Goal: Task Accomplishment & Management: Complete application form

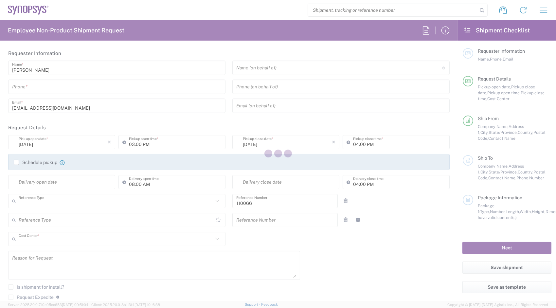
type input "Department"
type input "US01, CIO, IT, ESS2 110066"
type input "[GEOGRAPHIC_DATA]"
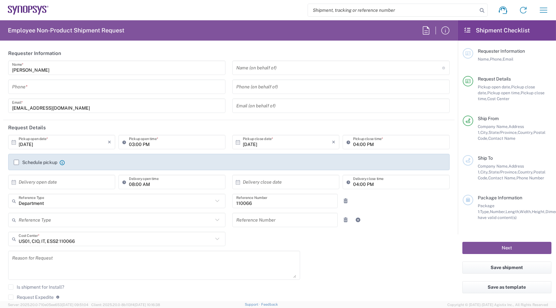
type input "[US_STATE]"
type input "Delivered at Place"
type input "Headquarters USSV"
click at [108, 85] on input "tel" at bounding box center [117, 86] width 210 height 11
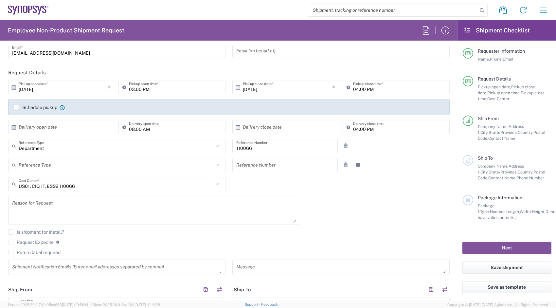
scroll to position [64, 0]
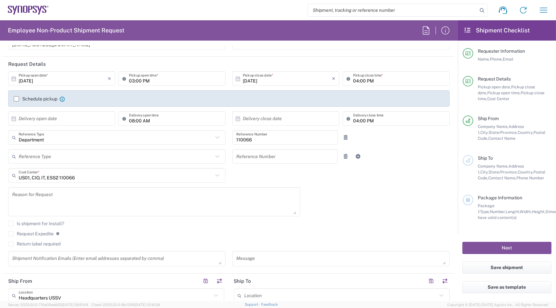
type input "6692462454"
click at [32, 242] on label "Return label required" at bounding box center [34, 243] width 52 height 5
click at [11, 244] on input "Return label required" at bounding box center [11, 244] width 0 height 0
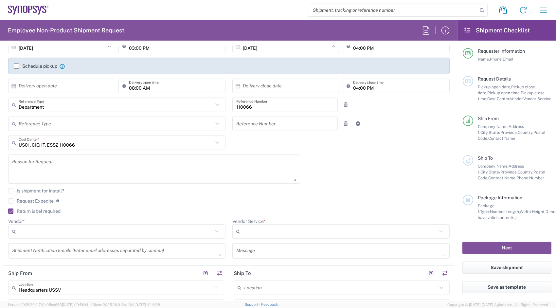
scroll to position [125, 0]
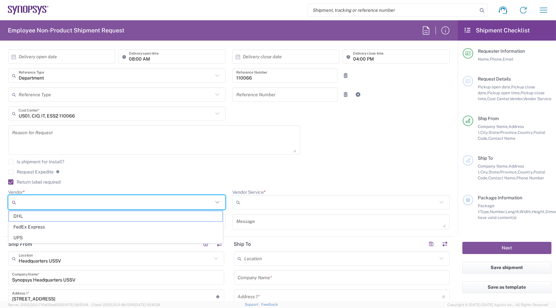
click at [71, 197] on input "Vendor *" at bounding box center [116, 202] width 194 height 10
click at [64, 229] on span "FedEx Express" at bounding box center [116, 227] width 214 height 10
type input "FedEx Express"
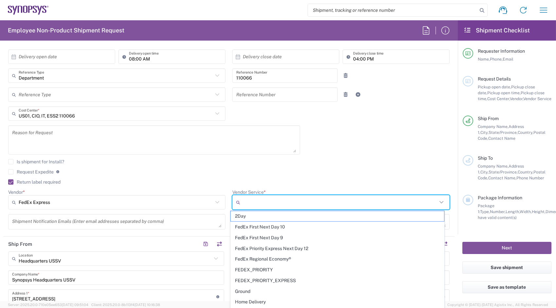
click at [280, 201] on input "Vendor Service *" at bounding box center [340, 202] width 194 height 10
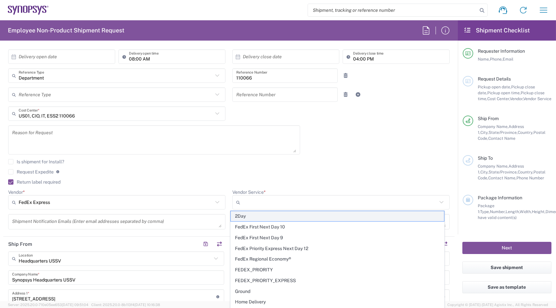
click at [275, 219] on span "2Day" at bounding box center [338, 216] width 214 height 10
type input "2Day"
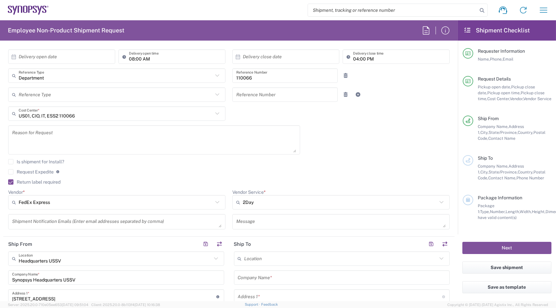
click at [267, 167] on div "Is shipment for Install?" at bounding box center [229, 164] width 442 height 10
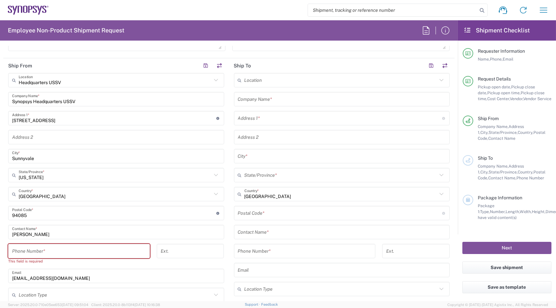
scroll to position [305, 0]
click at [127, 240] on div "Headquarters USSV Location Headquarters [GEOGRAPHIC_DATA] Agrate Brianza IT01 […" at bounding box center [116, 194] width 216 height 244
click at [122, 245] on input "tel" at bounding box center [79, 249] width 134 height 11
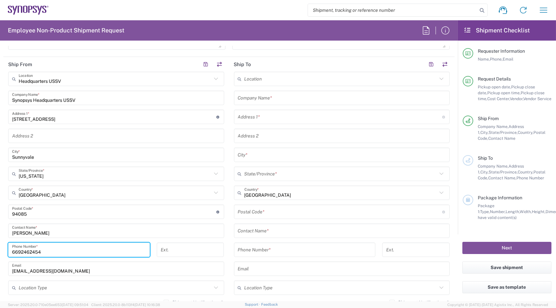
type input "6692462454"
click at [202, 238] on div "Headquarters USSV Location Headquarters [GEOGRAPHIC_DATA] Agrate Brianza IT01 […" at bounding box center [116, 191] width 216 height 238
click at [298, 99] on input "text" at bounding box center [342, 97] width 208 height 11
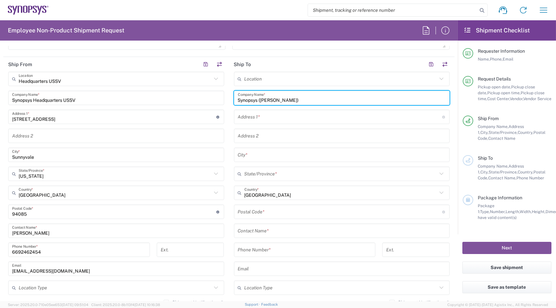
type input "Synopsys ([PERSON_NAME])"
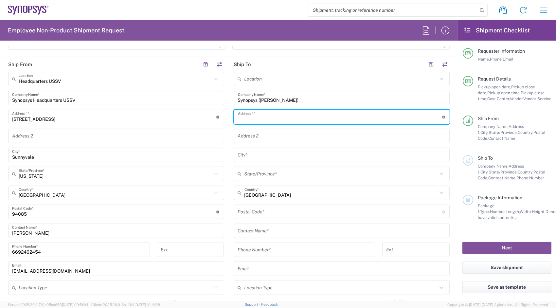
click at [277, 116] on input "text" at bounding box center [340, 116] width 204 height 11
paste input "[STREET_ADDRESS]"
click at [296, 119] on input "[STREET_ADDRESS]" at bounding box center [340, 116] width 204 height 11
click at [295, 118] on input "[STREET_ADDRESS]" at bounding box center [340, 116] width 204 height 11
click at [313, 119] on input "[STREET_ADDRESS]" at bounding box center [340, 116] width 204 height 11
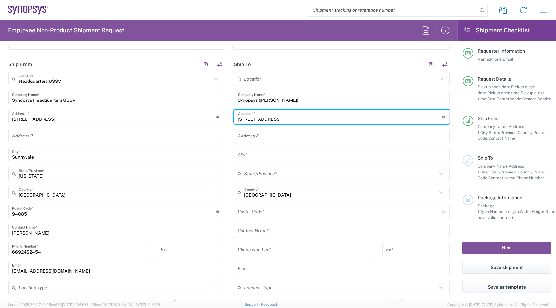
drag, startPoint x: 313, startPoint y: 119, endPoint x: 321, endPoint y: 119, distance: 8.5
click at [321, 119] on input "[STREET_ADDRESS]" at bounding box center [340, 116] width 204 height 11
type input "[STREET_ADDRESS]"
click at [285, 158] on input "text" at bounding box center [342, 154] width 208 height 11
paste input "[GEOGRAPHIC_DATA]"
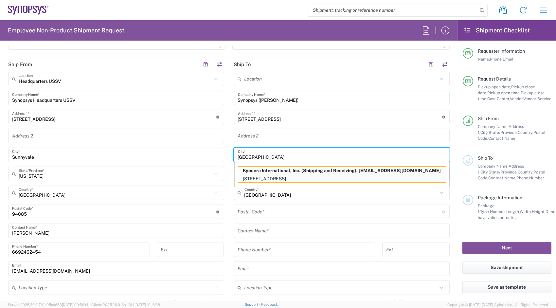
type input "[GEOGRAPHIC_DATA]"
click at [226, 180] on main "Headquarters USSV Location Headquarters [GEOGRAPHIC_DATA] Agrate Brianza IT01 […" at bounding box center [116, 191] width 226 height 238
click at [229, 179] on main "Location [GEOGRAPHIC_DATA] DE04 Agrate Brianza IT01 [GEOGRAPHIC_DATA] DE02 [GEO…" at bounding box center [342, 209] width 226 height 275
click at [243, 202] on div "Location [GEOGRAPHIC_DATA] DE04 Agrate Brianza IT01 [GEOGRAPHIC_DATA] DE02 [GEO…" at bounding box center [342, 209] width 216 height 275
click at [244, 203] on div "Location [GEOGRAPHIC_DATA] DE04 Agrate Brianza IT01 [GEOGRAPHIC_DATA] DE02 [GEO…" at bounding box center [342, 209] width 216 height 275
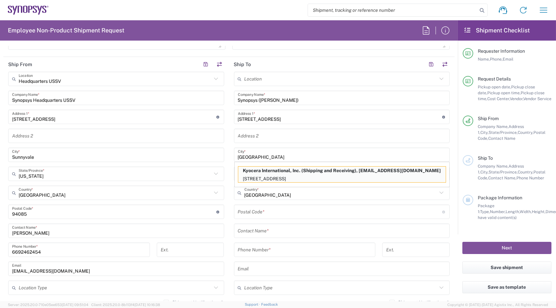
click at [246, 205] on div "Postal Code * Postal Code for [GEOGRAPHIC_DATA] should have the following forma…" at bounding box center [342, 212] width 216 height 14
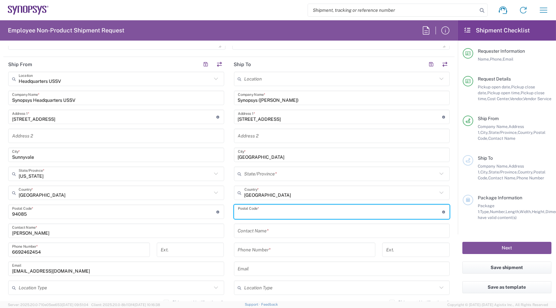
click at [264, 167] on div "State/Province *" at bounding box center [342, 174] width 216 height 14
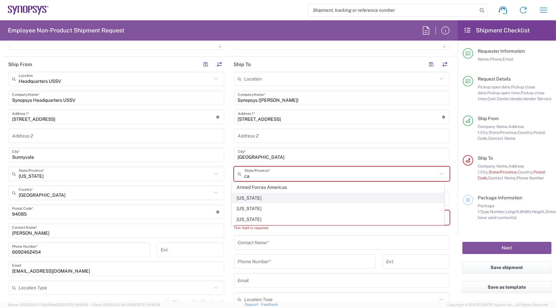
click at [242, 199] on span "[US_STATE]" at bounding box center [338, 198] width 212 height 10
type input "[US_STATE]"
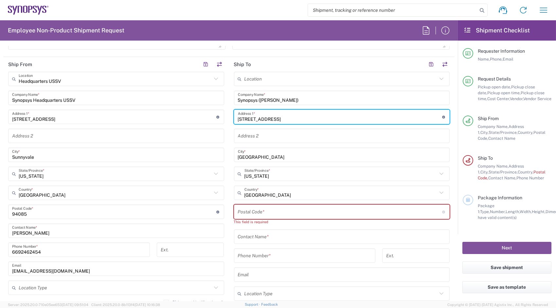
click at [342, 121] on input "[STREET_ADDRESS]" at bounding box center [340, 116] width 204 height 11
click at [271, 211] on input "undefined" at bounding box center [340, 211] width 204 height 11
paste input "92121"
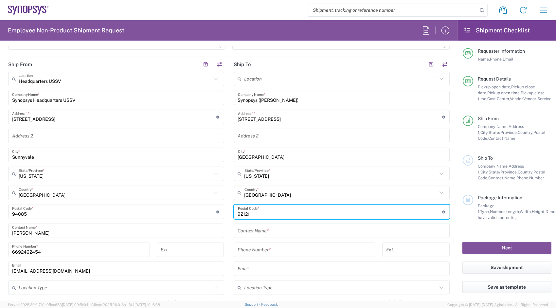
type input "92121"
click at [314, 118] on input "[STREET_ADDRESS]" at bounding box center [340, 116] width 204 height 11
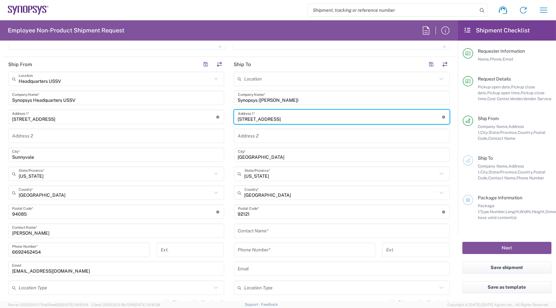
drag, startPoint x: 314, startPoint y: 118, endPoint x: 366, endPoint y: 119, distance: 52.1
click at [366, 119] on input "[STREET_ADDRESS]" at bounding box center [340, 116] width 204 height 11
type input "[STREET_ADDRESS]"
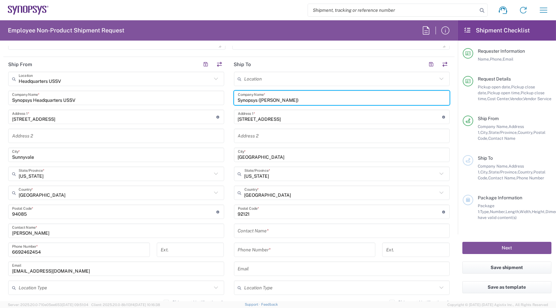
click at [266, 99] on input "Synopsys ([PERSON_NAME])" at bounding box center [342, 97] width 208 height 11
drag, startPoint x: 266, startPoint y: 99, endPoint x: 279, endPoint y: 99, distance: 13.4
click at [279, 99] on input "Synopsys ([PERSON_NAME])" at bounding box center [342, 97] width 208 height 11
click at [255, 230] on input "text" at bounding box center [342, 230] width 208 height 11
paste input "[PERSON_NAME]"
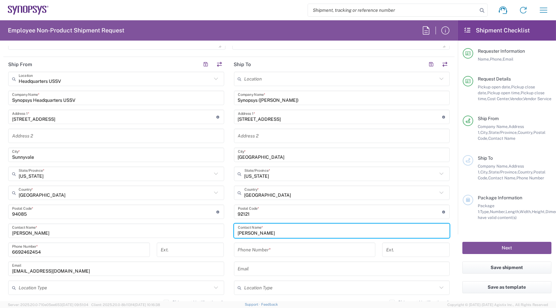
type input "[PERSON_NAME]"
click at [248, 251] on input "tel" at bounding box center [305, 249] width 134 height 11
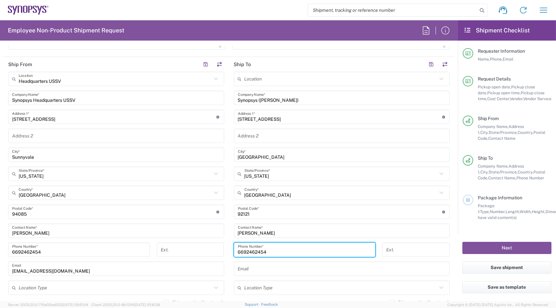
type input "6692462454"
click at [225, 262] on main "Headquarters USSV Location Headquarters [GEOGRAPHIC_DATA] Agrate Brianza IT01 […" at bounding box center [116, 191] width 226 height 238
click at [246, 268] on input "text" at bounding box center [342, 268] width 208 height 11
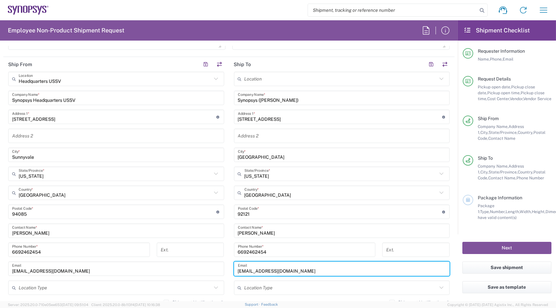
type input "[EMAIL_ADDRESS][DOMAIN_NAME]"
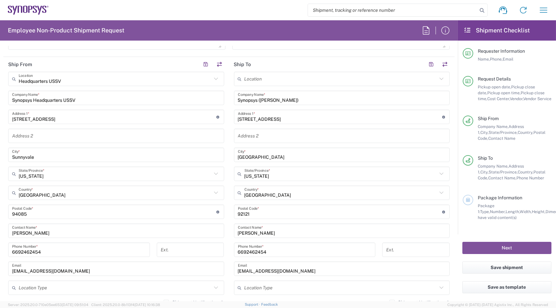
click at [223, 270] on main "Headquarters USSV Location Headquarters [GEOGRAPHIC_DATA] Agrate Brianza IT01 […" at bounding box center [116, 191] width 226 height 238
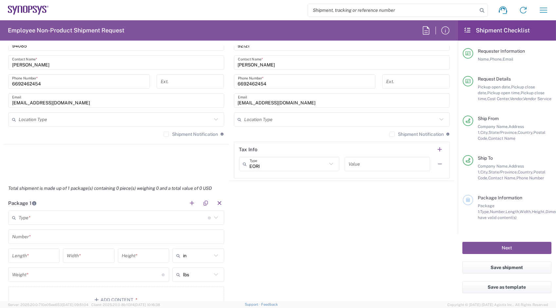
scroll to position [478, 0]
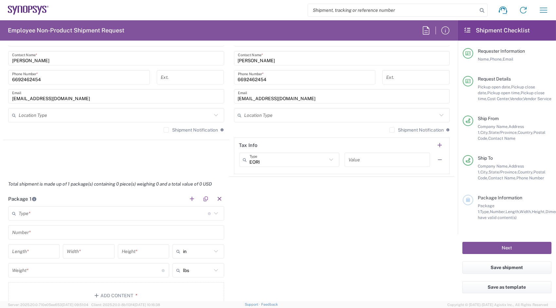
click at [177, 213] on input "text" at bounding box center [113, 213] width 189 height 11
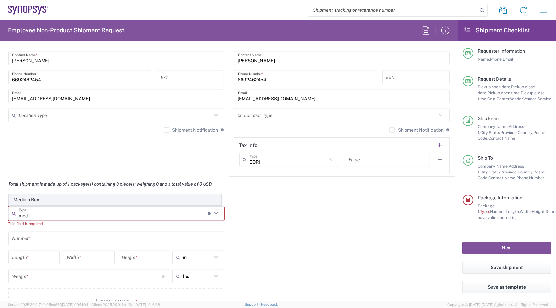
click at [56, 196] on span "Medium Box" at bounding box center [115, 200] width 212 height 10
type input "Medium Box"
type input "13"
type input "11.5"
type input "2.5"
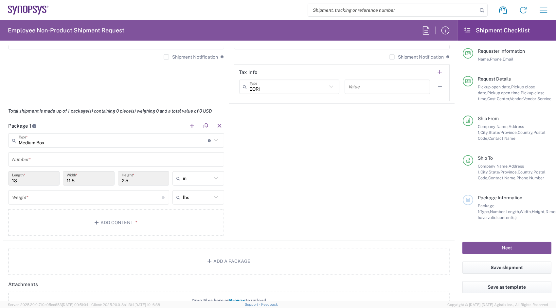
scroll to position [551, 0]
click at [60, 157] on input "text" at bounding box center [116, 159] width 208 height 11
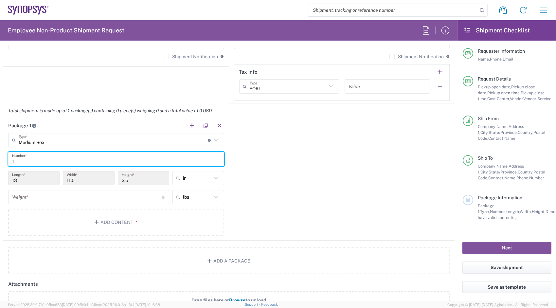
type input "1"
click at [60, 197] on input "number" at bounding box center [87, 197] width 150 height 11
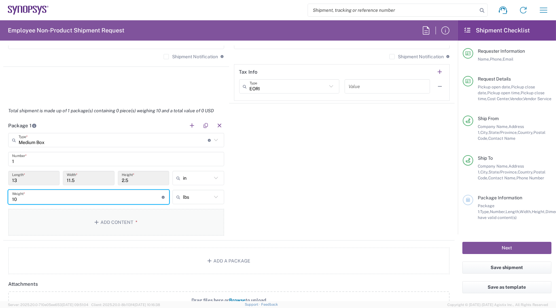
type input "10"
click at [72, 231] on button "Add Content *" at bounding box center [116, 222] width 216 height 27
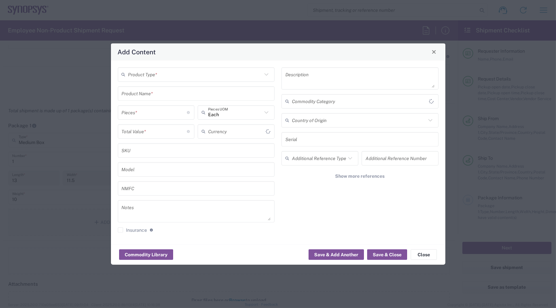
type input "US Dollar"
click at [153, 78] on input "text" at bounding box center [195, 74] width 134 height 11
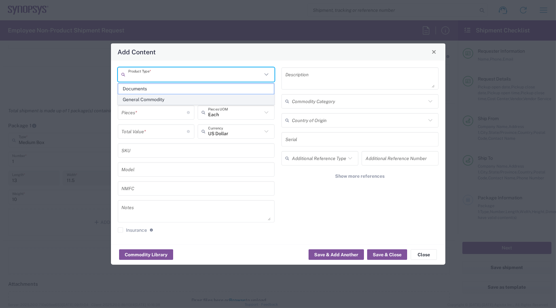
click at [142, 98] on span "General Commodity" at bounding box center [196, 100] width 156 height 10
type input "General Commodity"
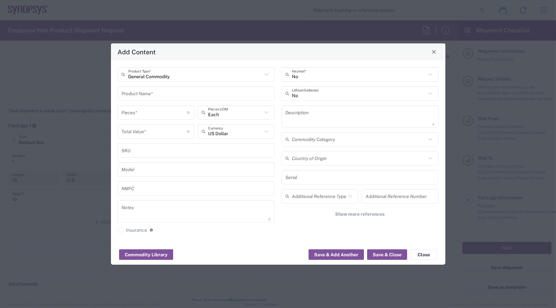
click at [141, 97] on input "text" at bounding box center [196, 93] width 149 height 11
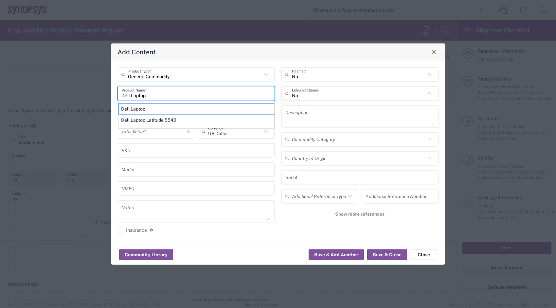
type input "Dell Laptop"
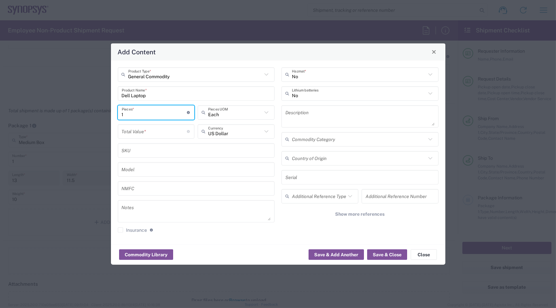
type input "1"
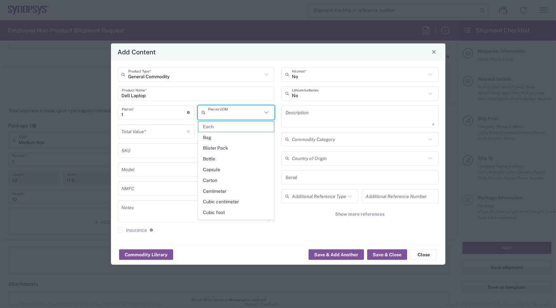
type input "Each"
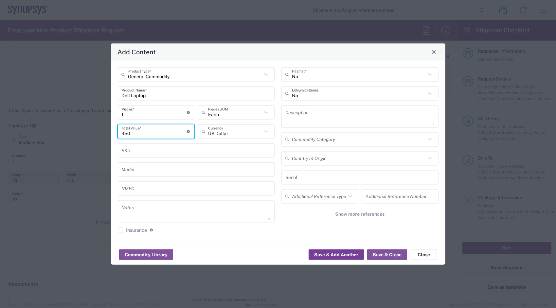
type input "950"
click at [345, 258] on button "Save & Add Another" at bounding box center [336, 254] width 55 height 10
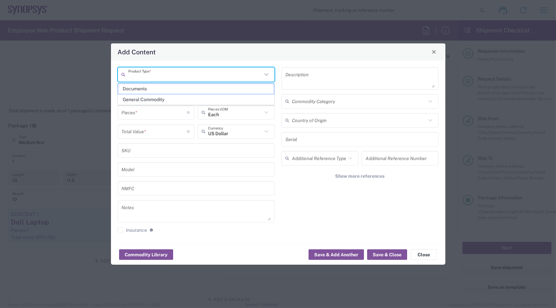
click at [189, 79] on input "text" at bounding box center [195, 74] width 134 height 11
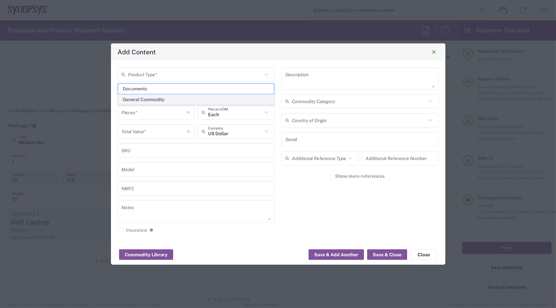
click at [185, 103] on span "General Commodity" at bounding box center [196, 100] width 156 height 10
type input "General Commodity"
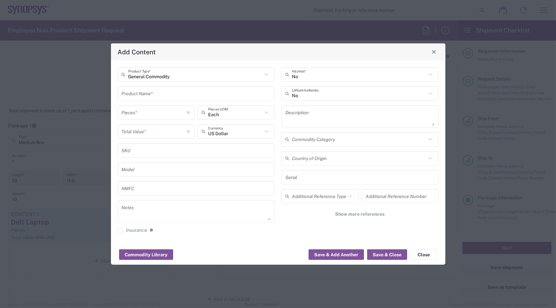
click at [182, 98] on input "text" at bounding box center [196, 93] width 149 height 11
type input "Laptop Charger"
type input "2"
type input "1"
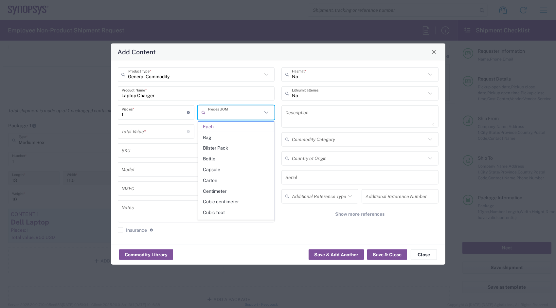
type input "Each"
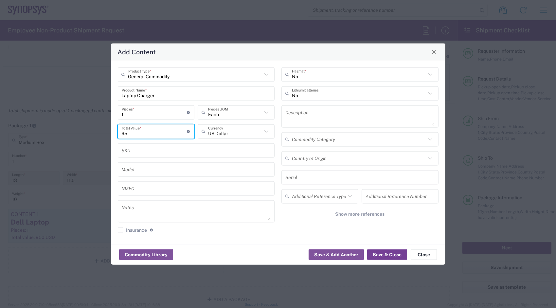
type input "65"
click at [396, 255] on button "Save & Close" at bounding box center [387, 254] width 40 height 10
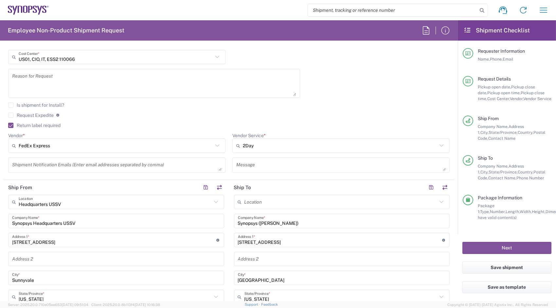
scroll to position [231, 0]
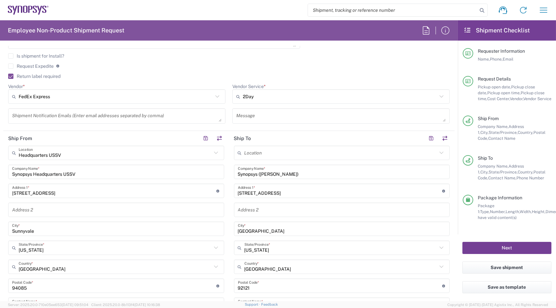
click at [509, 249] on button "Next" at bounding box center [507, 248] width 89 height 12
